Goal: Information Seeking & Learning: Learn about a topic

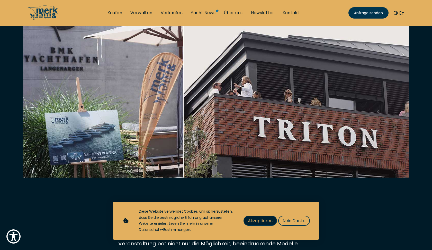
click at [268, 222] on span "Akzeptieren" at bounding box center [260, 220] width 25 height 6
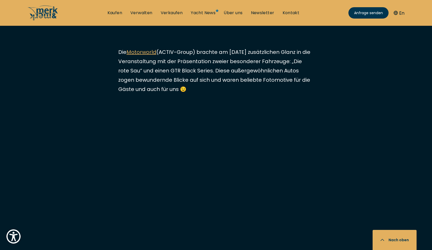
scroll to position [1027, 0]
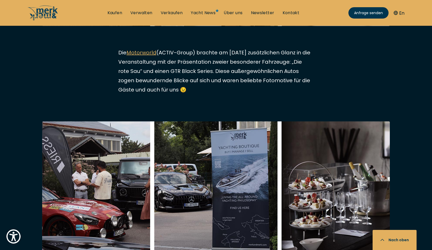
click at [232, 198] on img at bounding box center [216, 186] width 348 height 130
click at [234, 190] on img at bounding box center [216, 186] width 348 height 130
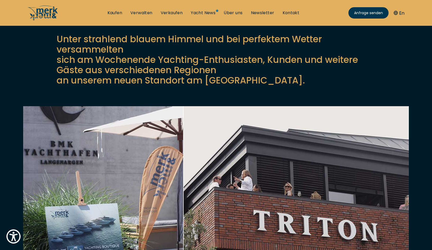
scroll to position [106, 0]
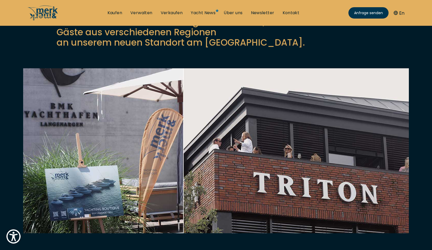
drag, startPoint x: 234, startPoint y: 190, endPoint x: 224, endPoint y: 186, distance: 10.4
click at [233, 190] on img at bounding box center [216, 176] width 386 height 217
click at [271, 170] on img at bounding box center [216, 176] width 386 height 217
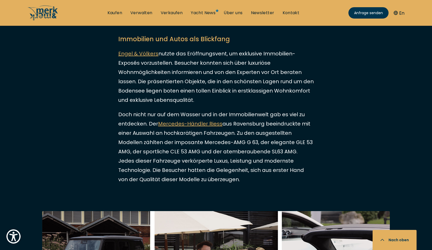
scroll to position [761, 0]
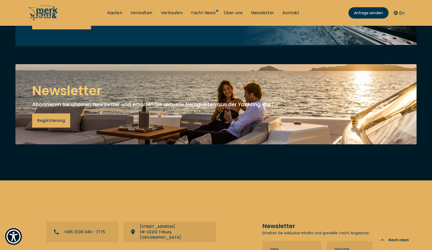
scroll to position [2002, 0]
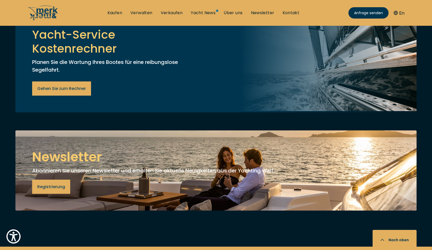
click at [67, 147] on h5 "Newsletter" at bounding box center [216, 157] width 368 height 20
click at [124, 147] on h5 "Newsletter" at bounding box center [216, 157] width 368 height 20
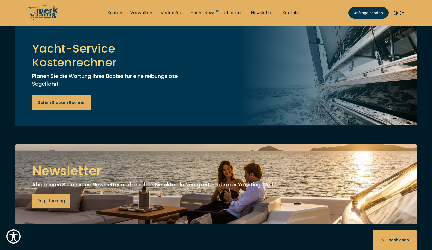
scroll to position [1983, 0]
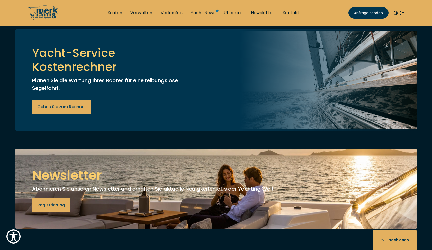
click at [69, 165] on h5 "Newsletter" at bounding box center [216, 175] width 368 height 20
click at [95, 165] on h5 "Newsletter" at bounding box center [216, 175] width 368 height 20
click at [211, 13] on link "Yacht News" at bounding box center [203, 13] width 25 height 6
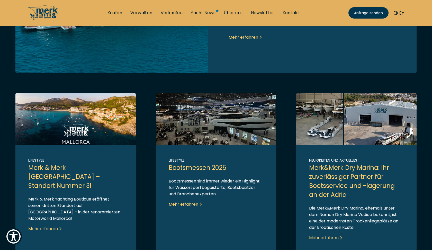
scroll to position [246, 0]
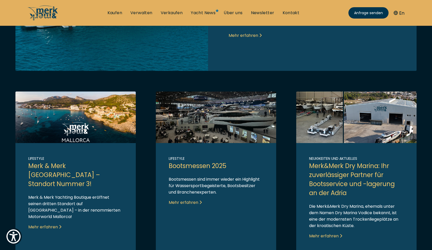
click at [380, 118] on link "Link to post" at bounding box center [356, 171] width 120 height 160
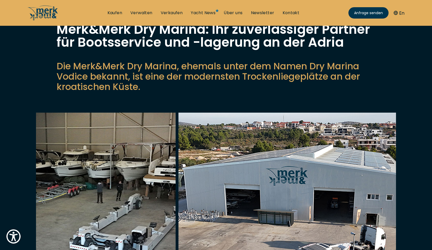
scroll to position [137, 0]
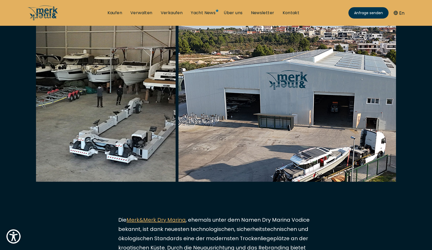
click at [342, 118] on img at bounding box center [216, 106] width 360 height 179
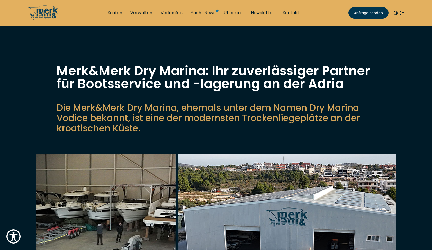
scroll to position [0, 0]
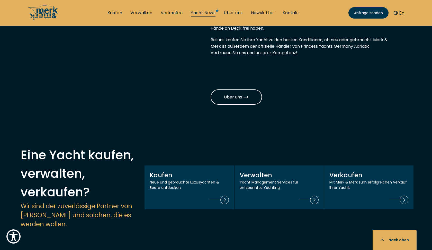
click at [210, 11] on link "Yacht News" at bounding box center [203, 13] width 25 height 6
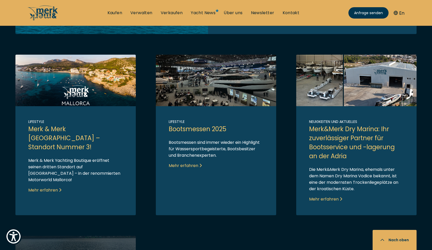
scroll to position [289, 0]
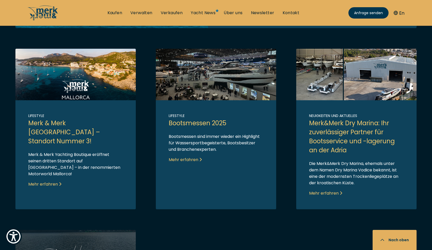
click at [53, 169] on link "Link to post" at bounding box center [75, 129] width 120 height 160
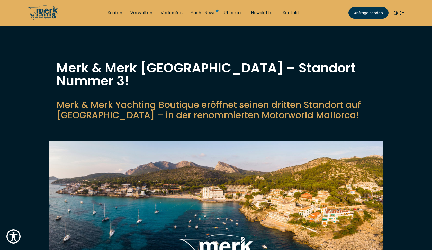
scroll to position [4, 0]
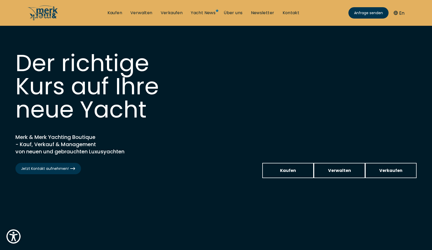
click at [208, 10] on ul "Kaufen Verwalten Verkaufen Yacht News Über uns Newsletter Kontakt Senden Sie un…" at bounding box center [203, 12] width 200 height 15
click at [207, 13] on link "Yacht News" at bounding box center [203, 13] width 25 height 6
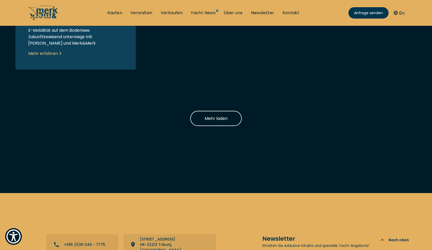
scroll to position [578, 0]
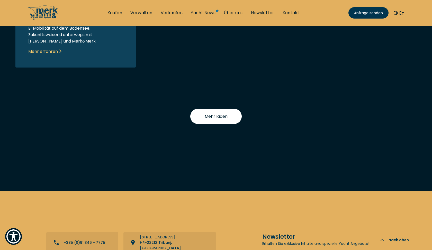
click at [213, 117] on span "Mehr laden" at bounding box center [216, 116] width 23 height 6
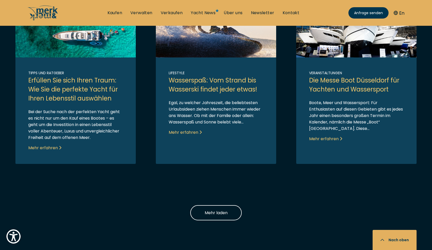
scroll to position [708, 0]
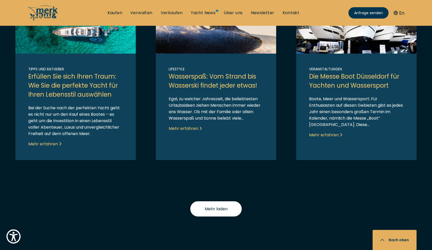
click at [206, 205] on span "Mehr laden" at bounding box center [216, 208] width 23 height 6
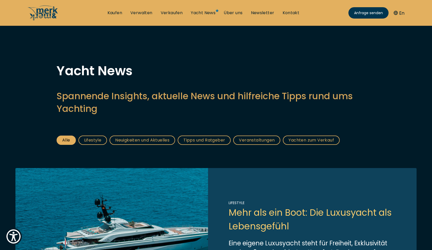
scroll to position [0, 0]
click at [255, 136] on link "Veranstaltungen" at bounding box center [256, 139] width 47 height 9
click at [255, 138] on link "Veranstaltungen" at bounding box center [256, 139] width 47 height 9
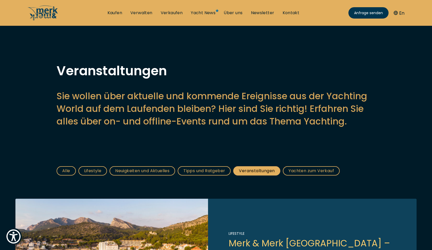
click at [72, 171] on link "Alle" at bounding box center [66, 170] width 19 height 9
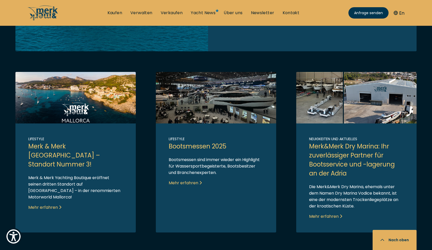
scroll to position [266, 0]
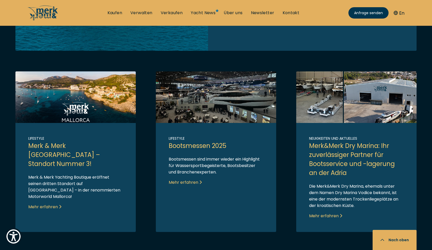
click at [324, 92] on link "Link to post" at bounding box center [356, 151] width 120 height 160
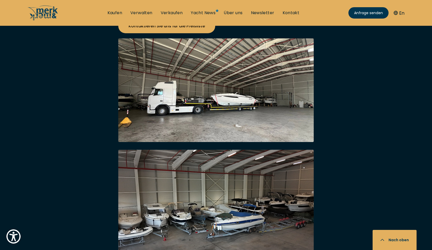
scroll to position [1104, 0]
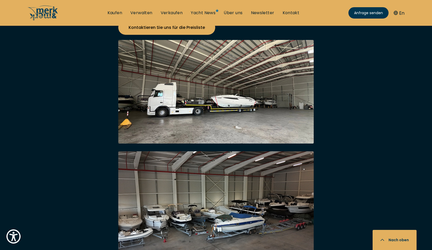
click at [239, 99] on img at bounding box center [216, 91] width 196 height 103
click at [221, 69] on img at bounding box center [216, 91] width 196 height 103
